Goal: Information Seeking & Learning: Learn about a topic

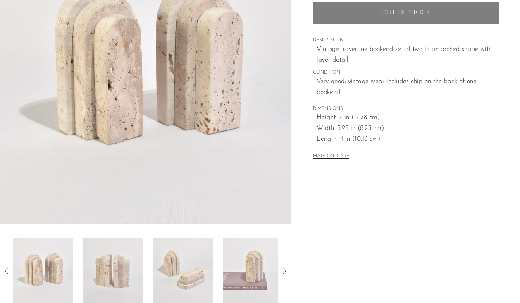
scroll to position [207, 0]
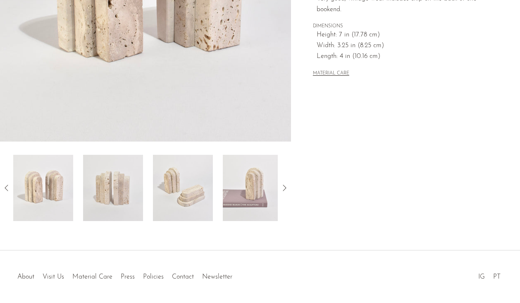
click at [286, 190] on icon at bounding box center [285, 188] width 10 height 10
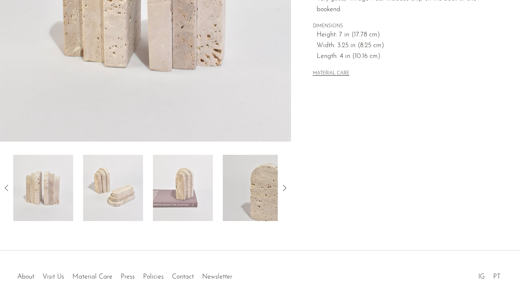
click at [286, 190] on icon at bounding box center [285, 188] width 10 height 10
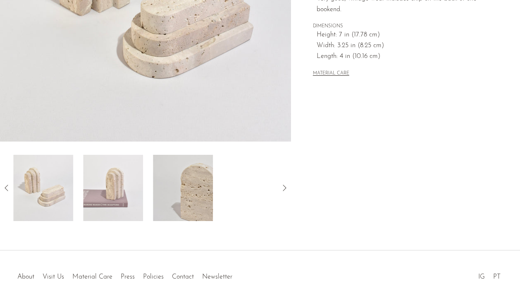
click at [286, 190] on icon at bounding box center [285, 188] width 10 height 10
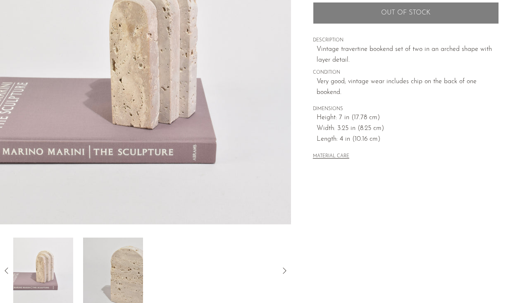
scroll to position [165, 0]
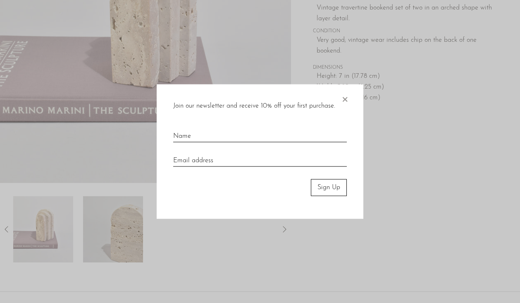
click at [6, 224] on div at bounding box center [260, 151] width 520 height 303
click at [344, 99] on span "×" at bounding box center [345, 97] width 8 height 26
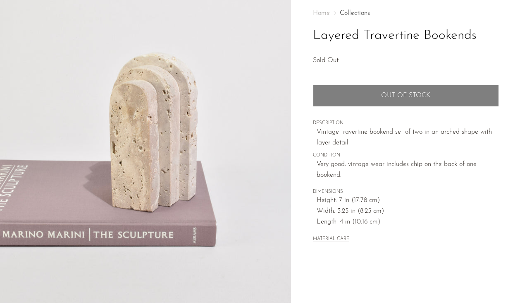
scroll to position [236, 0]
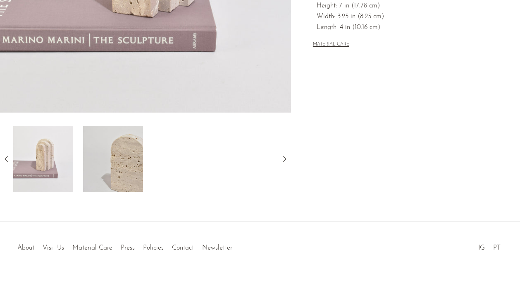
click at [4, 158] on icon at bounding box center [7, 159] width 10 height 10
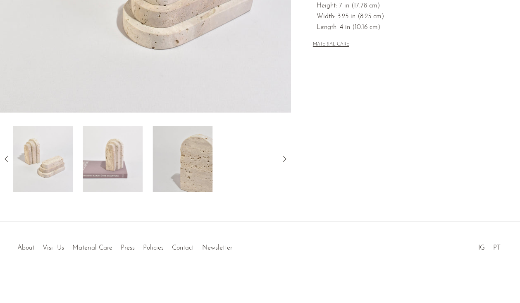
click at [5, 159] on icon at bounding box center [7, 159] width 10 height 10
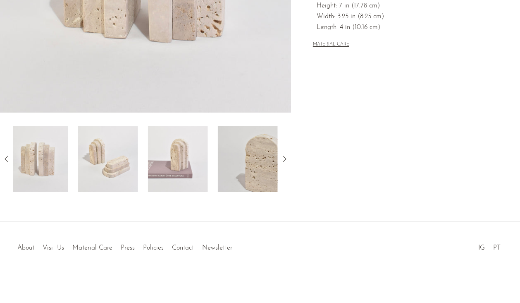
click at [5, 159] on icon at bounding box center [7, 159] width 10 height 10
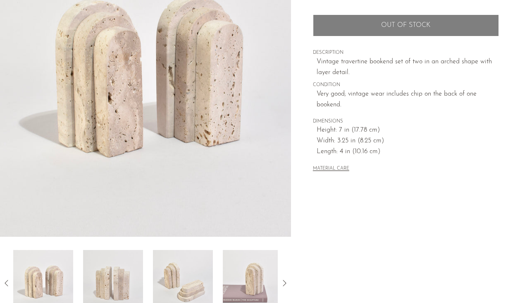
click at [403, 182] on div "Home Collections Layered Travertine Bookends Sold Out Quantity 1 Out of stock" at bounding box center [406, 56] width 186 height 261
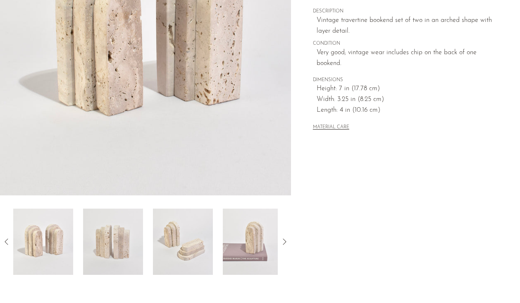
scroll to position [194, 0]
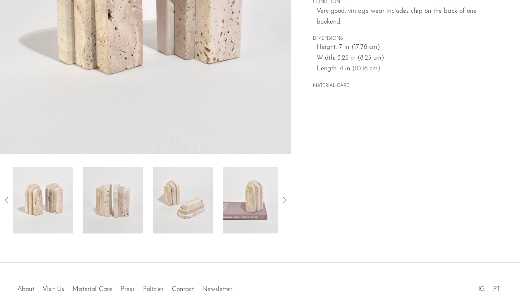
click at [103, 199] on img at bounding box center [113, 200] width 60 height 66
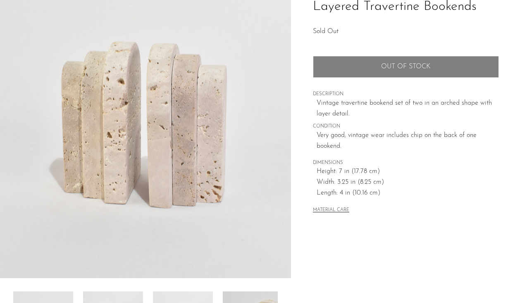
scroll to position [0, 0]
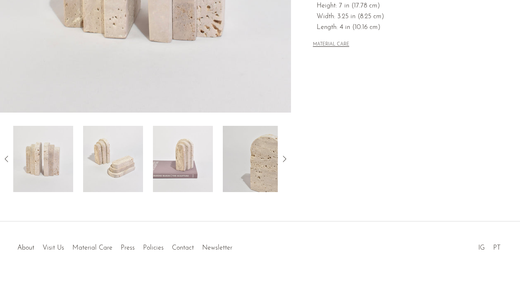
click at [186, 160] on img at bounding box center [183, 159] width 60 height 66
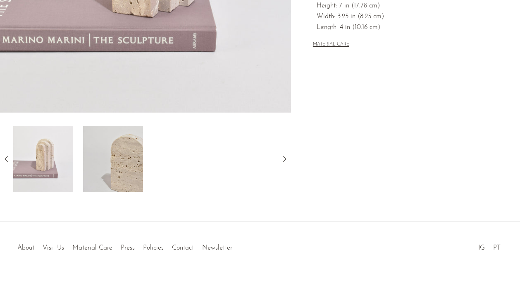
scroll to position [153, 0]
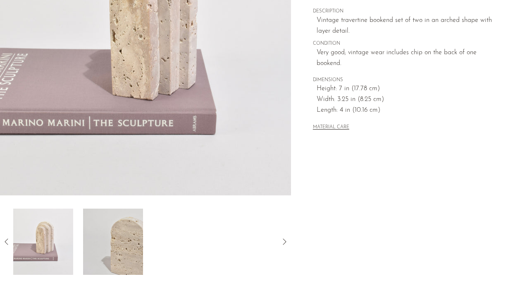
click at [128, 249] on img at bounding box center [113, 241] width 60 height 66
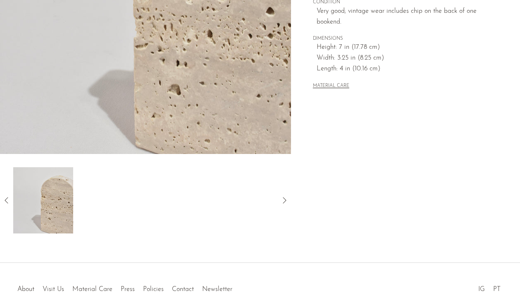
scroll to position [236, 0]
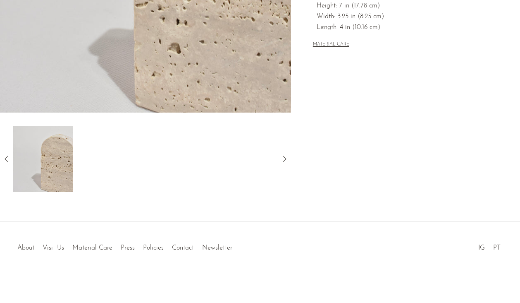
click at [10, 153] on div at bounding box center [145, 159] width 291 height 66
click at [9, 155] on icon at bounding box center [7, 159] width 10 height 10
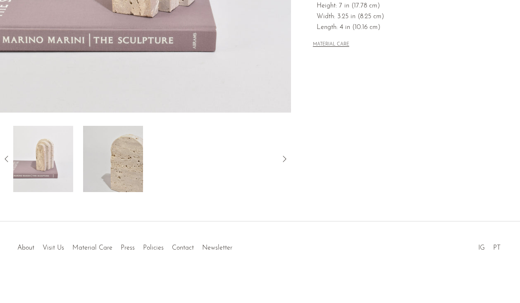
click at [9, 155] on icon at bounding box center [7, 159] width 10 height 10
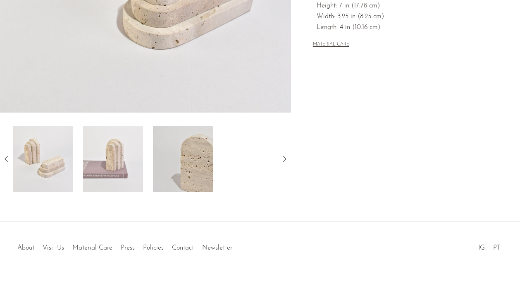
click at [9, 155] on icon at bounding box center [7, 159] width 10 height 10
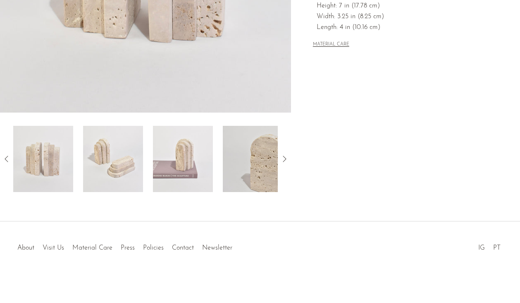
click at [95, 168] on img at bounding box center [113, 159] width 60 height 66
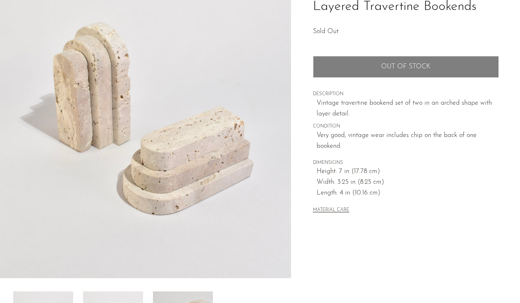
scroll to position [153, 0]
